Goal: Transaction & Acquisition: Subscribe to service/newsletter

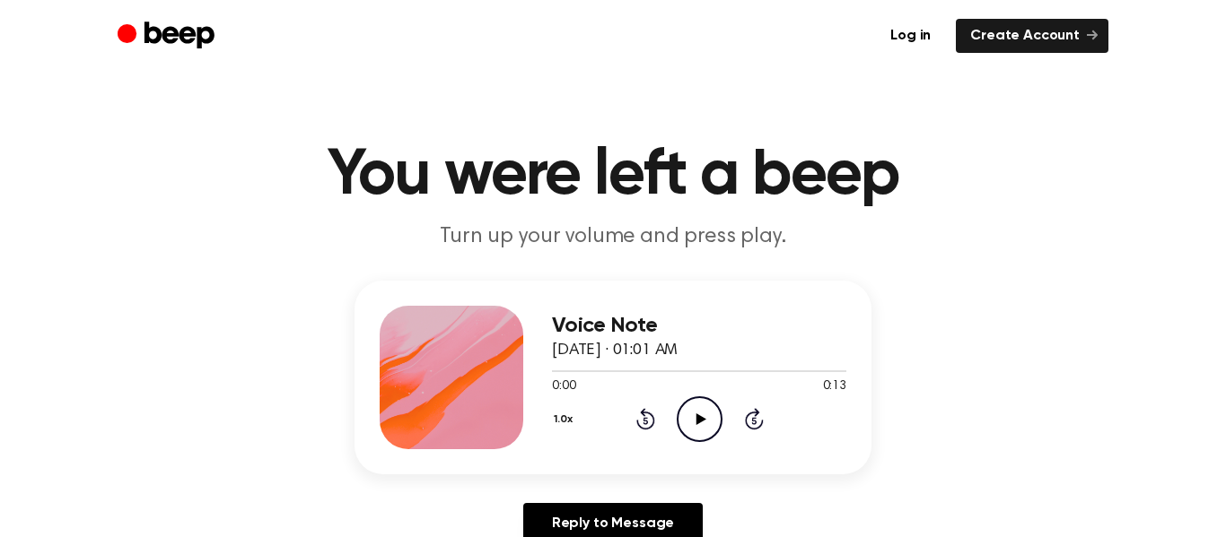
click at [698, 415] on icon at bounding box center [700, 420] width 10 height 12
click at [695, 411] on icon "Play Audio" at bounding box center [700, 420] width 46 height 46
click at [706, 419] on icon "Play Audio" at bounding box center [700, 420] width 46 height 46
click at [685, 410] on icon "Pause Audio" at bounding box center [700, 420] width 46 height 46
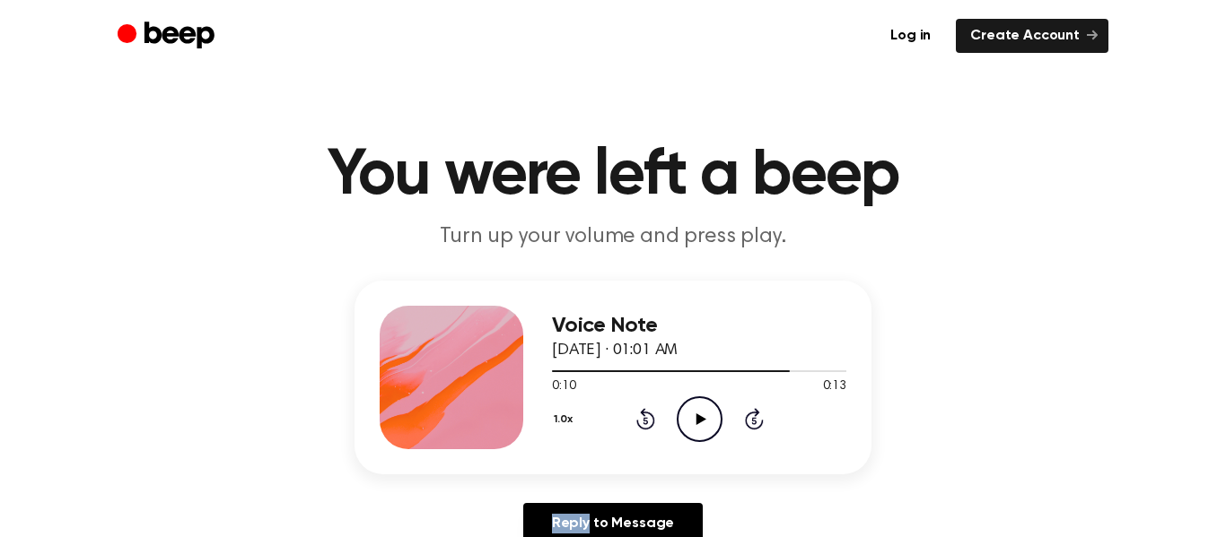
click at [685, 410] on icon "Play Audio" at bounding box center [700, 420] width 46 height 46
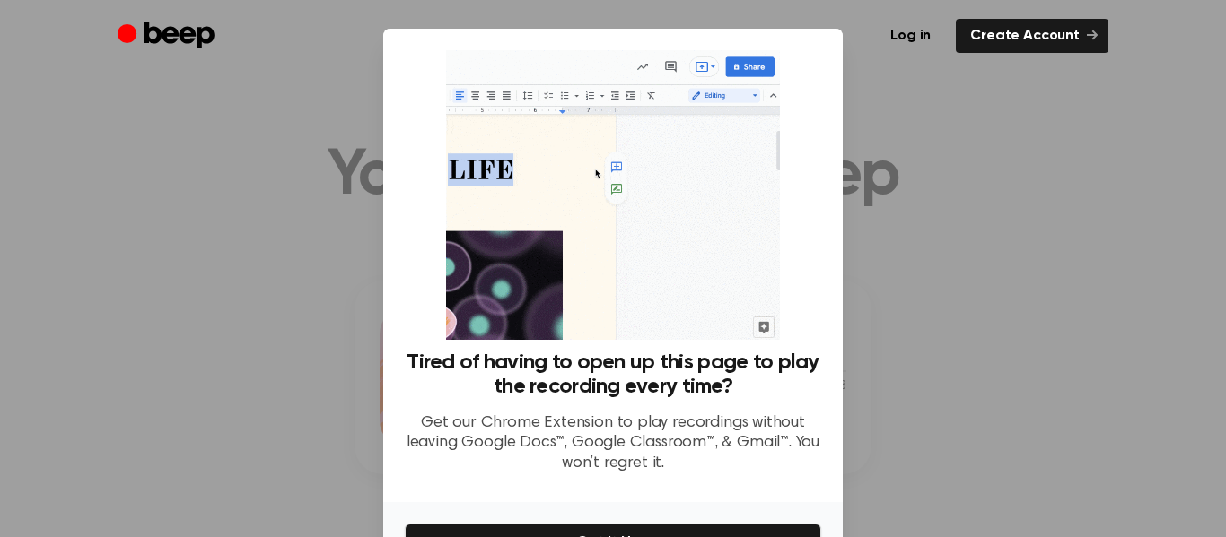
click at [1102, 349] on div at bounding box center [613, 268] width 1226 height 537
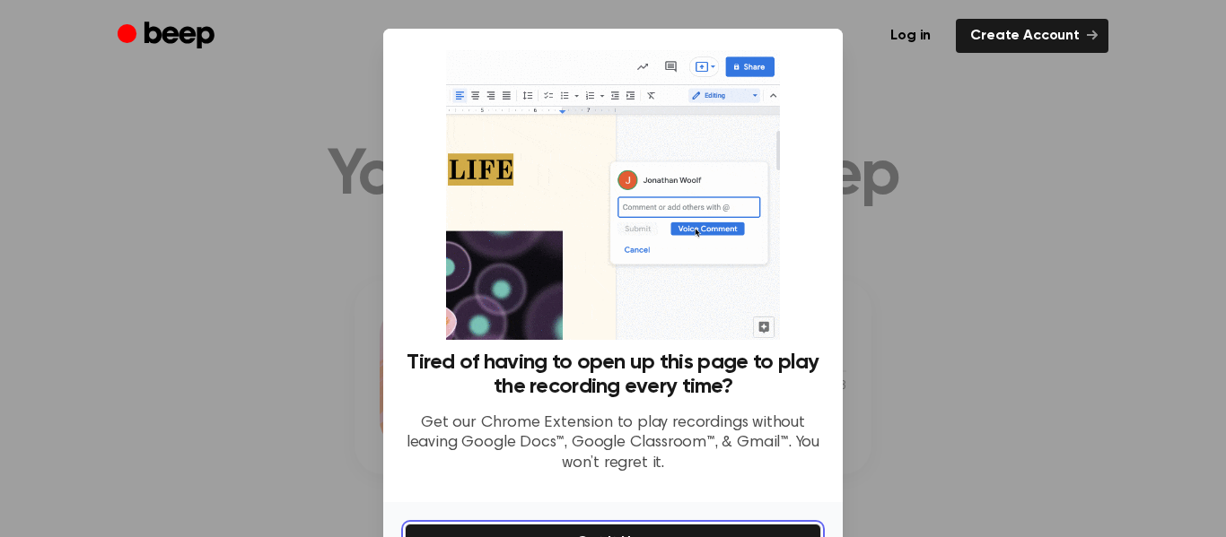
click at [728, 528] on button "Get It Now" at bounding box center [613, 543] width 416 height 38
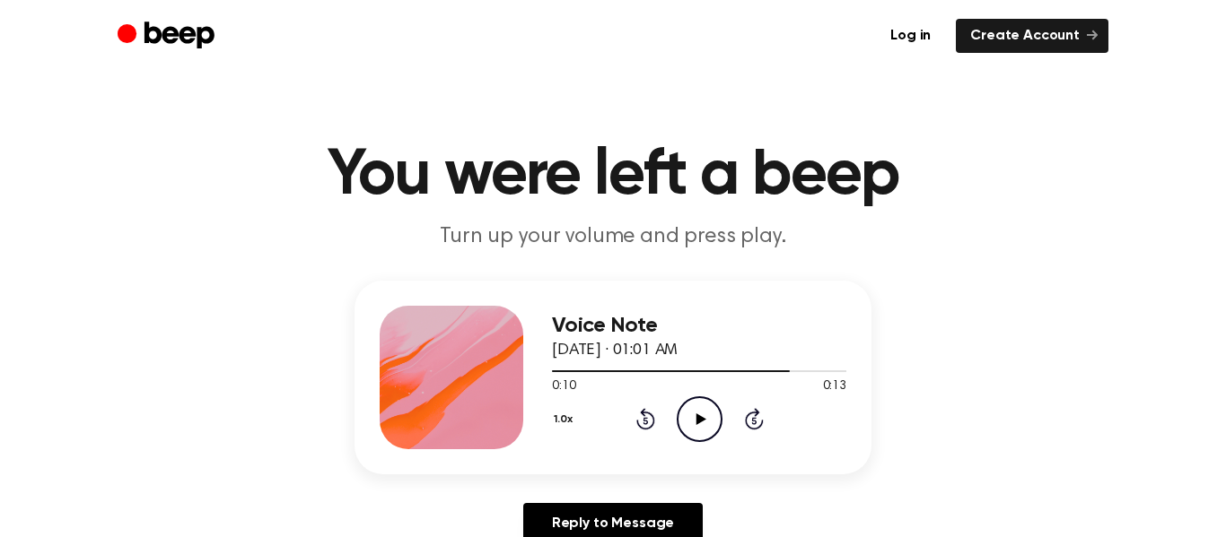
click at [707, 404] on icon "Play Audio" at bounding box center [700, 420] width 46 height 46
click at [692, 405] on icon "Play Audio" at bounding box center [700, 420] width 46 height 46
click at [692, 405] on icon "Pause Audio" at bounding box center [700, 420] width 46 height 46
click at [692, 405] on icon "Play Audio" at bounding box center [700, 420] width 46 height 46
click at [692, 405] on icon "Pause Audio" at bounding box center [700, 420] width 46 height 46
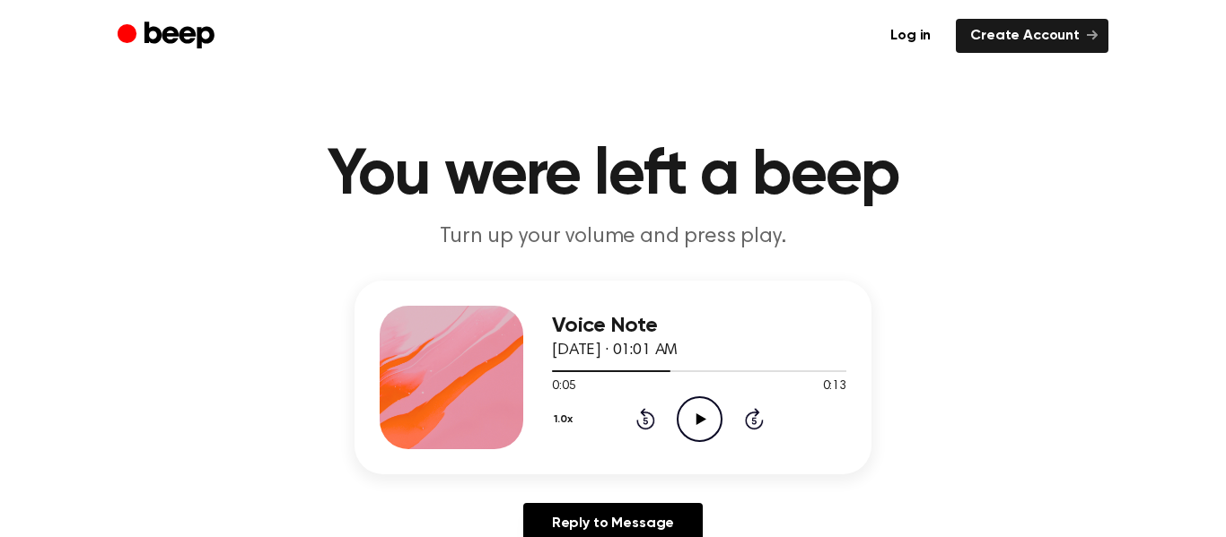
click at [692, 405] on icon "Play Audio" at bounding box center [700, 420] width 46 height 46
click at [692, 405] on icon "Pause Audio" at bounding box center [700, 420] width 46 height 46
click at [692, 405] on icon "Play Audio" at bounding box center [700, 420] width 46 height 46
click at [692, 405] on icon "Pause Audio" at bounding box center [700, 420] width 46 height 46
click at [692, 405] on icon "Play Audio" at bounding box center [700, 420] width 46 height 46
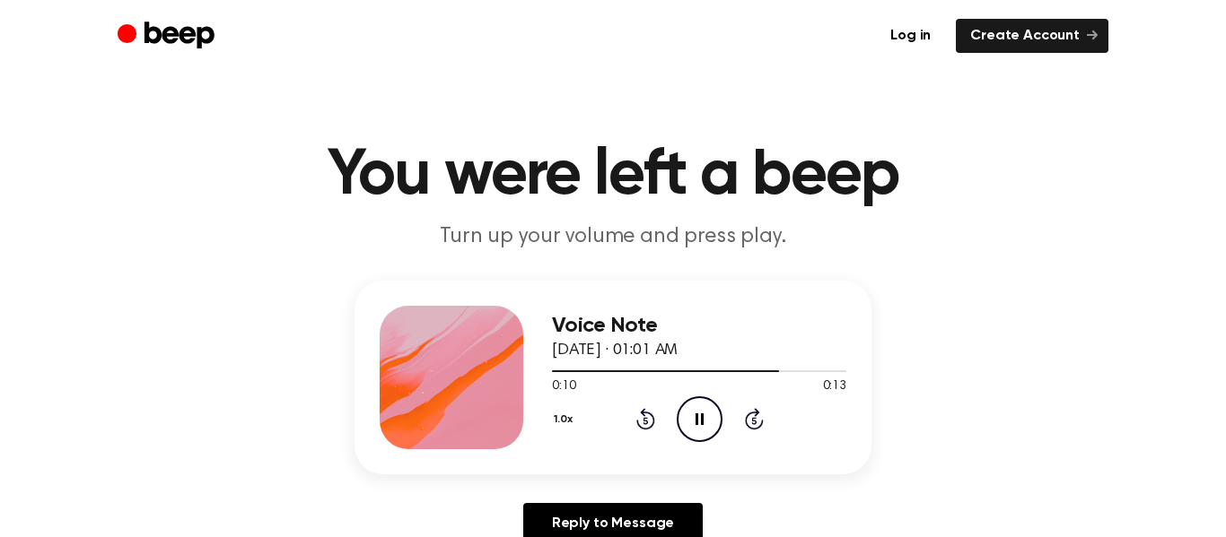
click at [692, 405] on icon "Pause Audio" at bounding box center [700, 420] width 46 height 46
click at [692, 405] on icon "Play Audio" at bounding box center [700, 420] width 46 height 46
click at [692, 405] on icon "Pause Audio" at bounding box center [700, 420] width 46 height 46
click at [692, 405] on icon "Play Audio" at bounding box center [700, 420] width 46 height 46
click at [690, 405] on icon "Play Audio" at bounding box center [700, 420] width 46 height 46
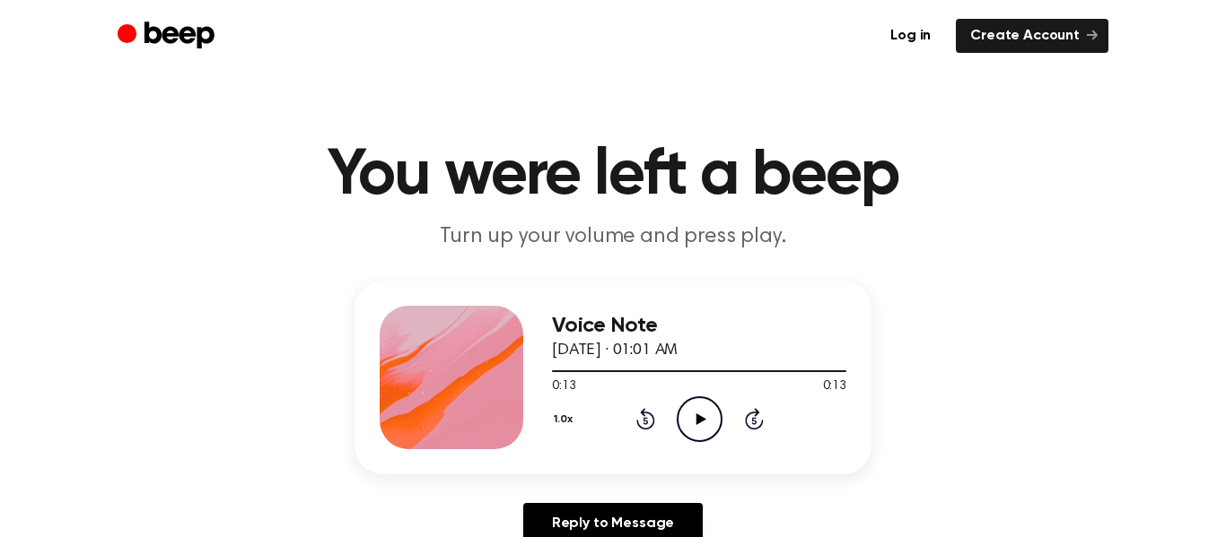
click at [690, 405] on icon "Play Audio" at bounding box center [700, 420] width 46 height 46
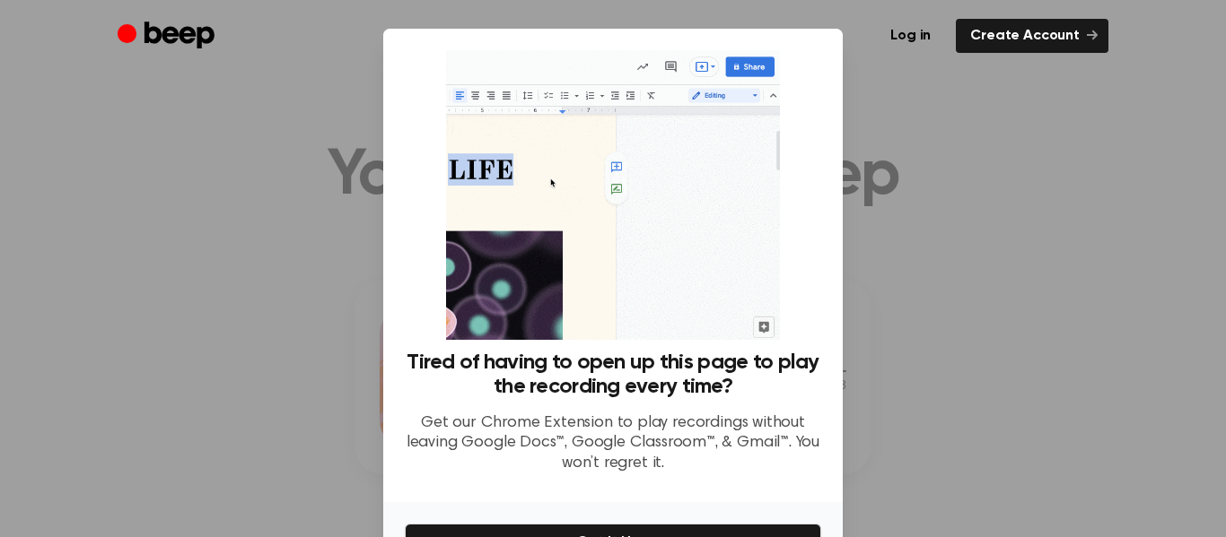
click at [317, 372] on div at bounding box center [613, 268] width 1226 height 537
click at [508, 526] on button "Get It Now" at bounding box center [613, 543] width 416 height 38
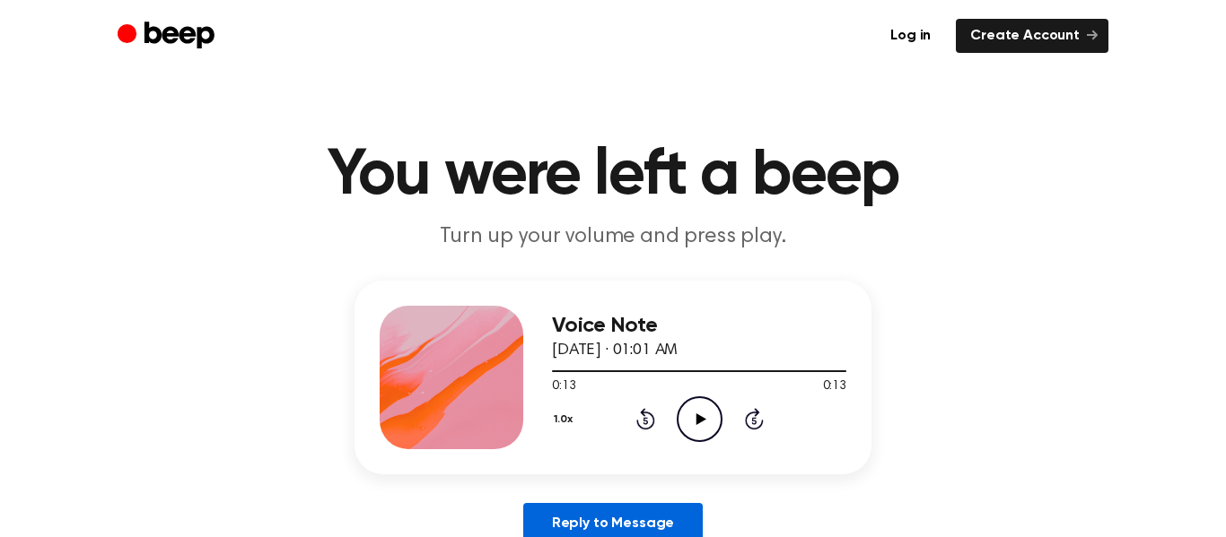
click at [599, 519] on link "Reply to Message" at bounding box center [612, 523] width 179 height 41
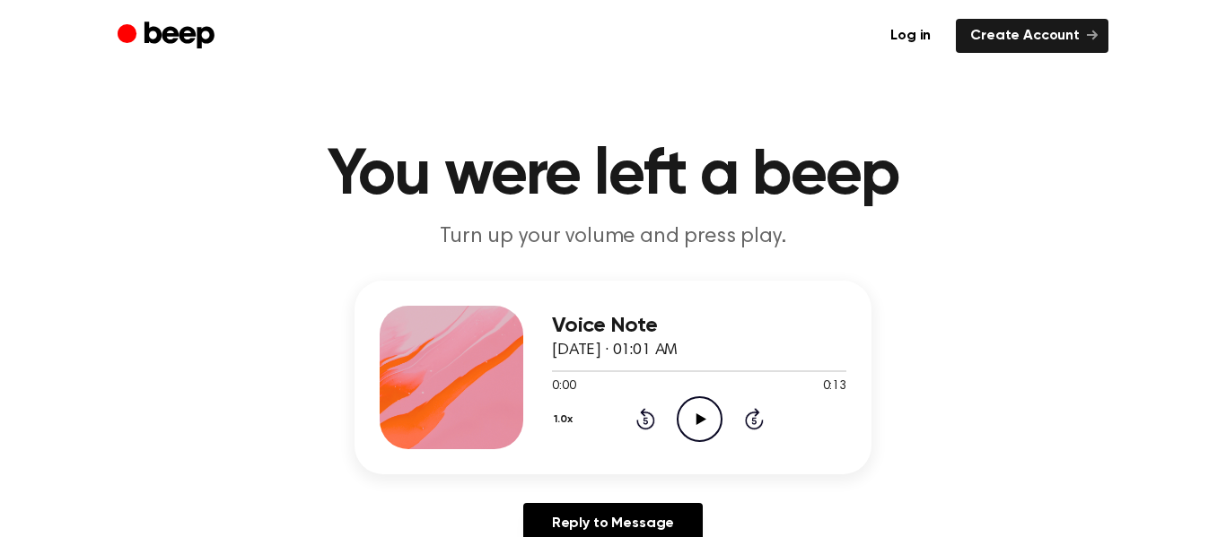
click at [691, 424] on icon "Play Audio" at bounding box center [700, 420] width 46 height 46
click at [692, 416] on icon "Pause Audio" at bounding box center [700, 420] width 46 height 46
